Goal: Task Accomplishment & Management: Manage account settings

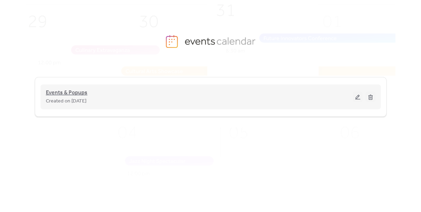
click at [58, 93] on span "Events & Popups" at bounding box center [67, 93] width 42 height 9
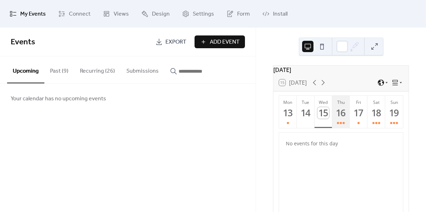
click at [337, 117] on div "16" at bounding box center [341, 113] width 12 height 12
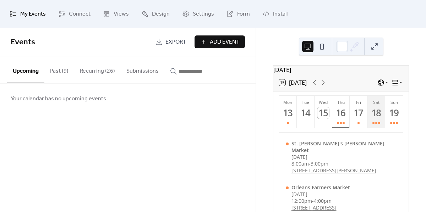
click at [382, 118] on button "Sat 18" at bounding box center [377, 112] width 18 height 32
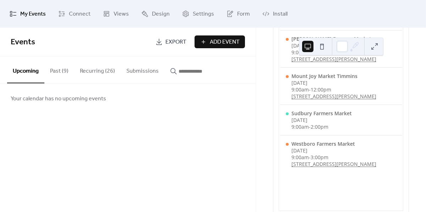
scroll to position [189, 0]
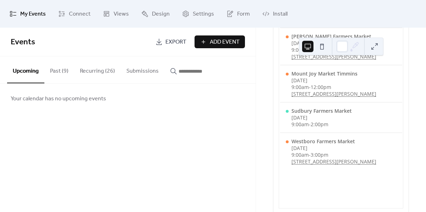
click at [96, 77] on button "Recurring (26)" at bounding box center [97, 69] width 47 height 26
